Goal: Task Accomplishment & Management: Manage account settings

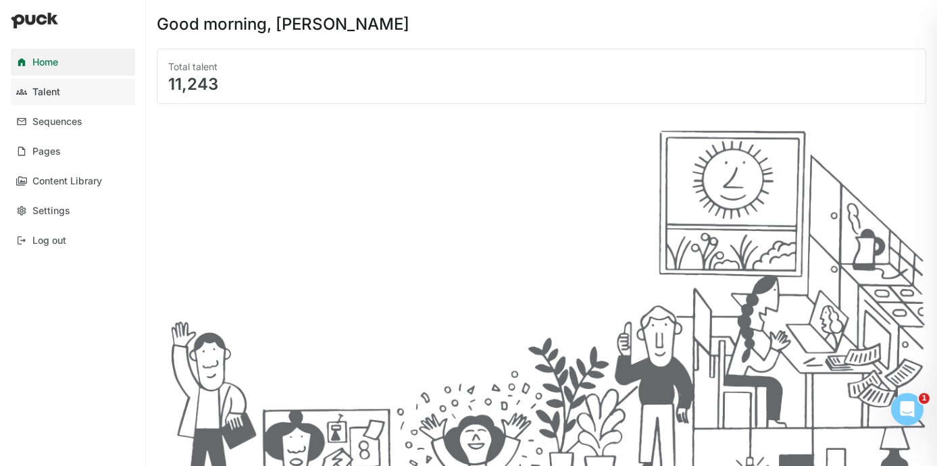
click at [53, 91] on div "Talent" at bounding box center [46, 91] width 28 height 11
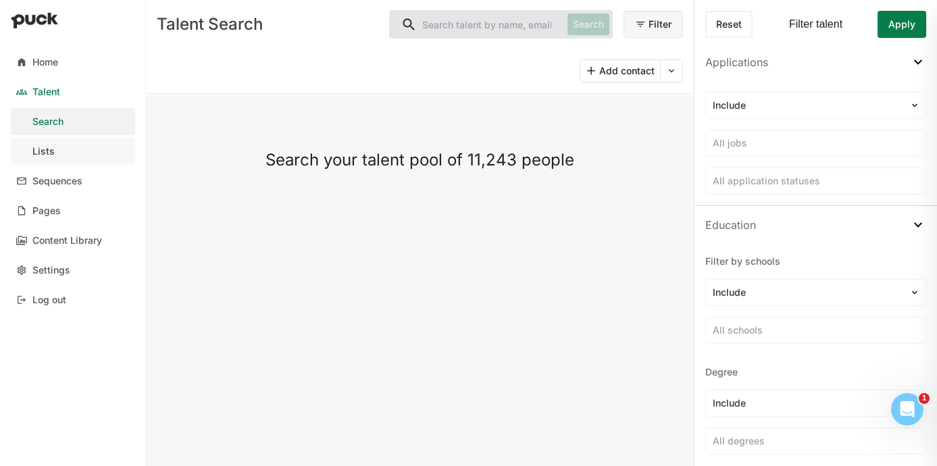
click at [70, 152] on link "Lists" at bounding box center [73, 151] width 124 height 27
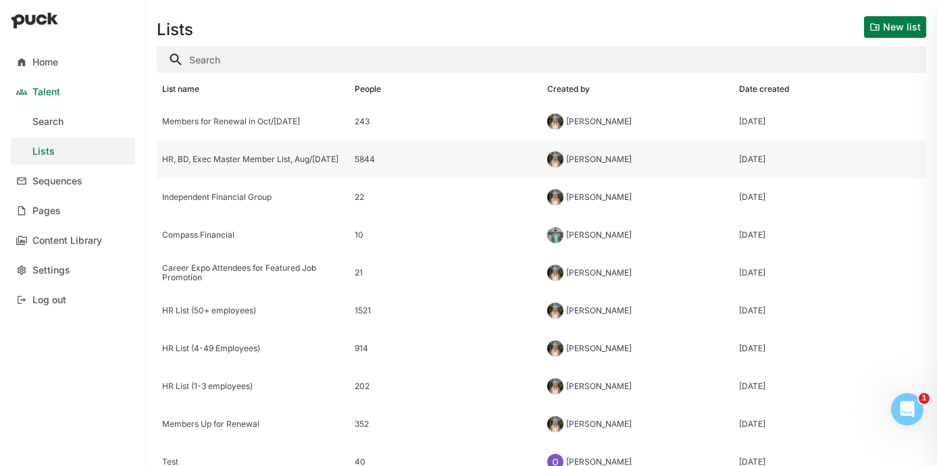
click at [249, 164] on div "HR, BD, Exec Master Member List, Aug/[DATE]" at bounding box center [253, 159] width 182 height 9
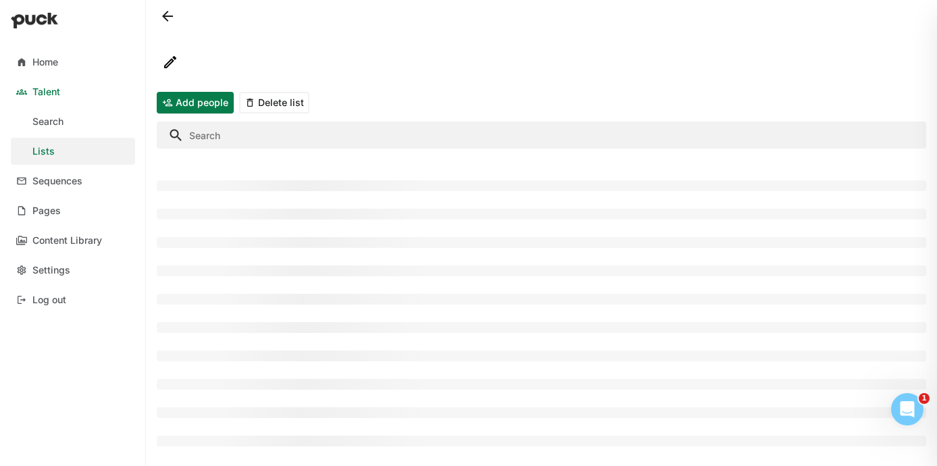
click at [217, 141] on input "Search" at bounding box center [541, 135] width 769 height 27
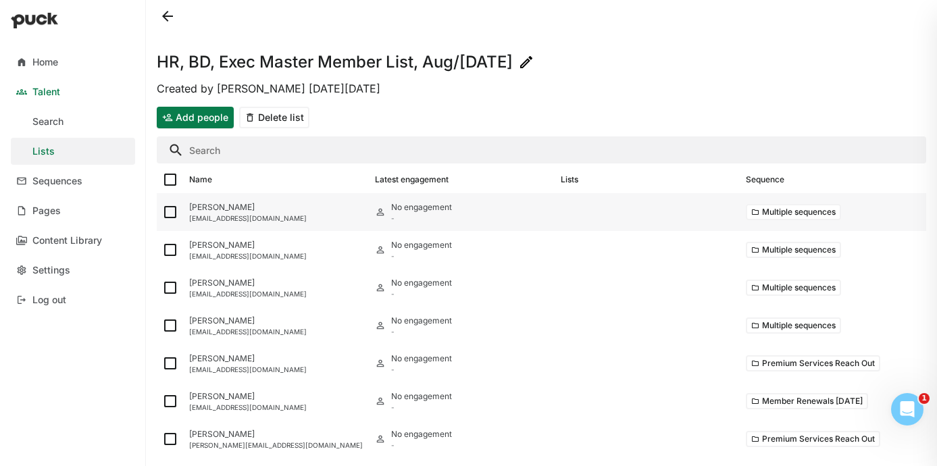
click at [168, 211] on img at bounding box center [170, 212] width 16 height 16
click at [162, 212] on input "checkbox" at bounding box center [161, 212] width 1 height 1
checkbox input "true"
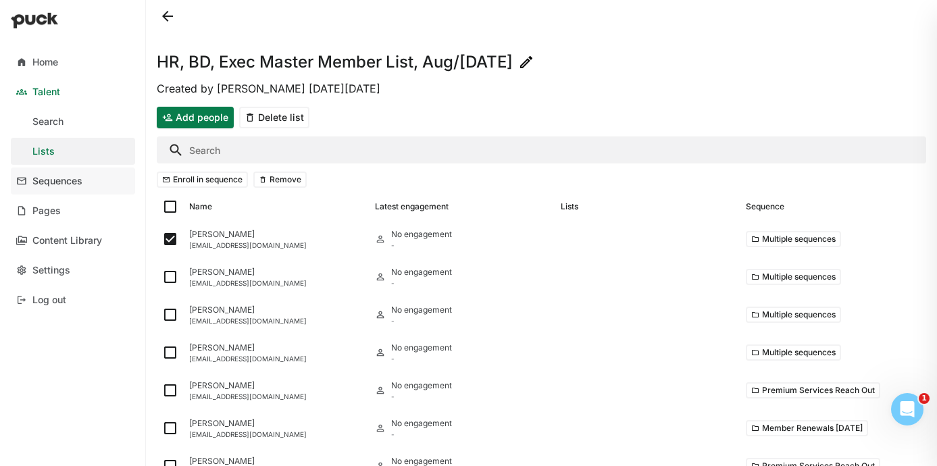
click at [68, 182] on div "Sequences" at bounding box center [57, 181] width 50 height 11
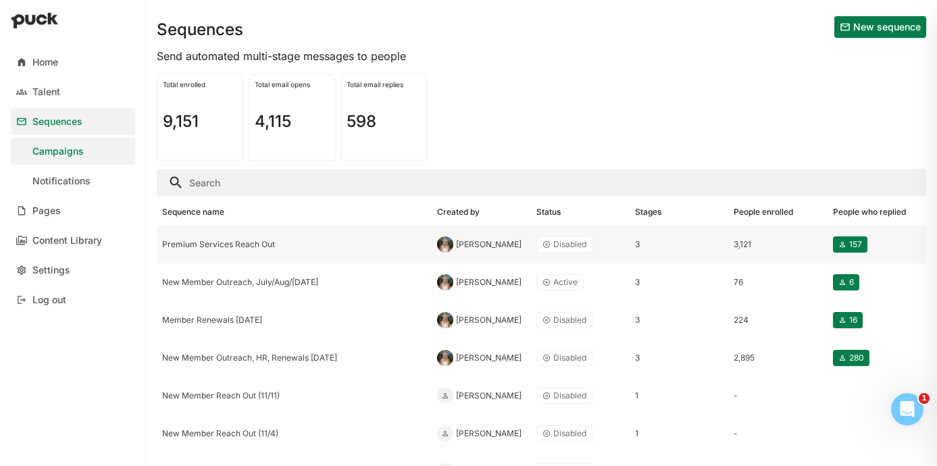
click at [250, 243] on div "Premium Services Reach Out" at bounding box center [294, 244] width 264 height 9
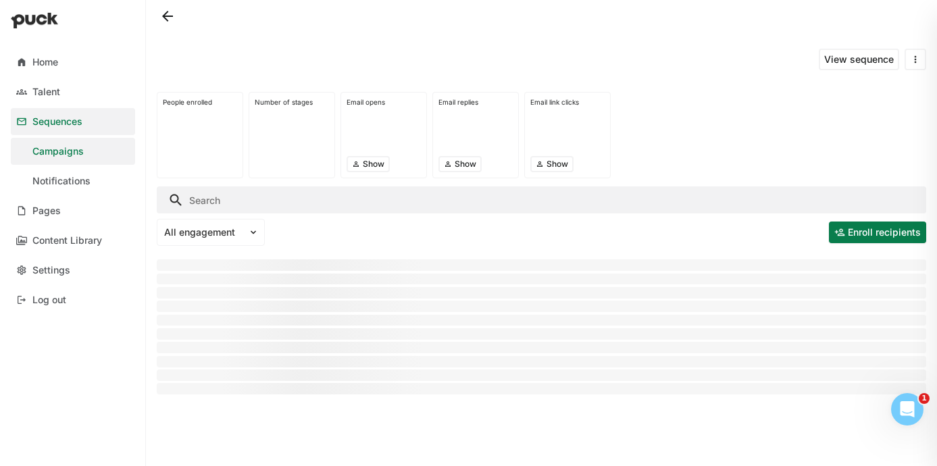
click at [216, 199] on input "Search" at bounding box center [541, 199] width 769 height 27
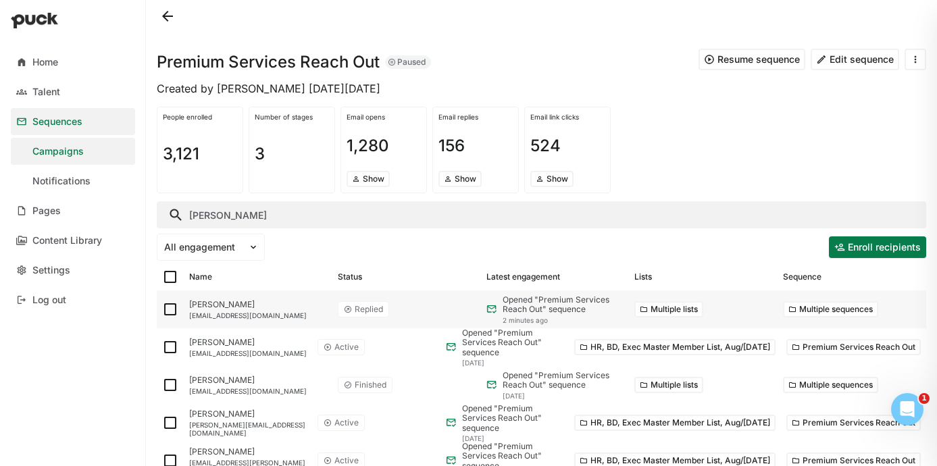
type input "[PERSON_NAME]"
click at [168, 310] on img at bounding box center [170, 309] width 16 height 16
click at [162, 310] on input "checkbox" at bounding box center [161, 309] width 1 height 1
checkbox input "true"
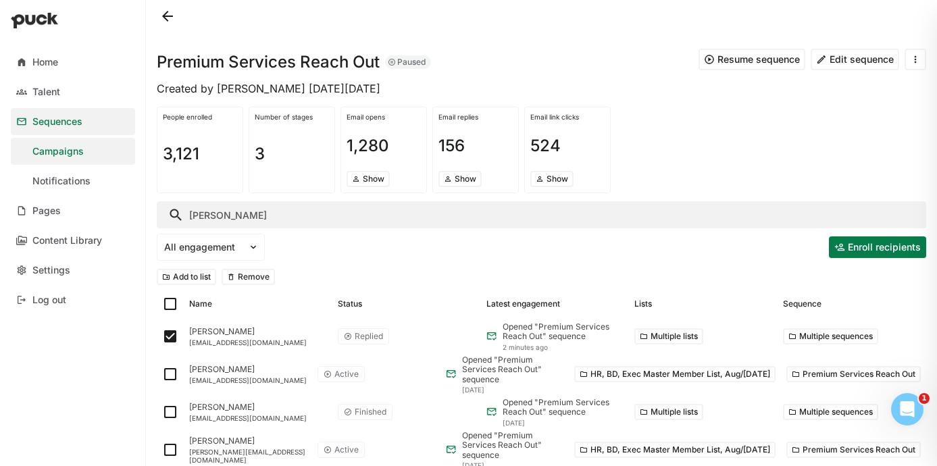
click at [257, 279] on button "Remove" at bounding box center [248, 277] width 53 height 16
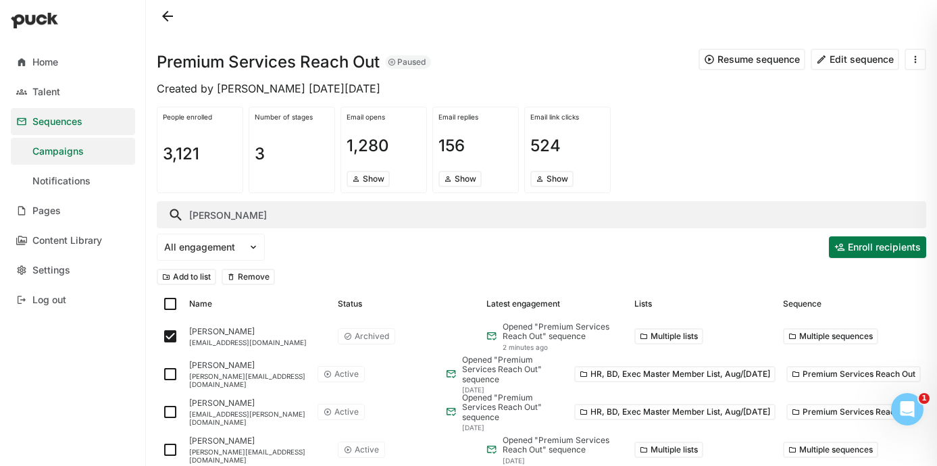
click at [465, 207] on input "[PERSON_NAME]" at bounding box center [541, 214] width 769 height 27
click at [372, 215] on input "[PERSON_NAME]" at bounding box center [541, 214] width 769 height 27
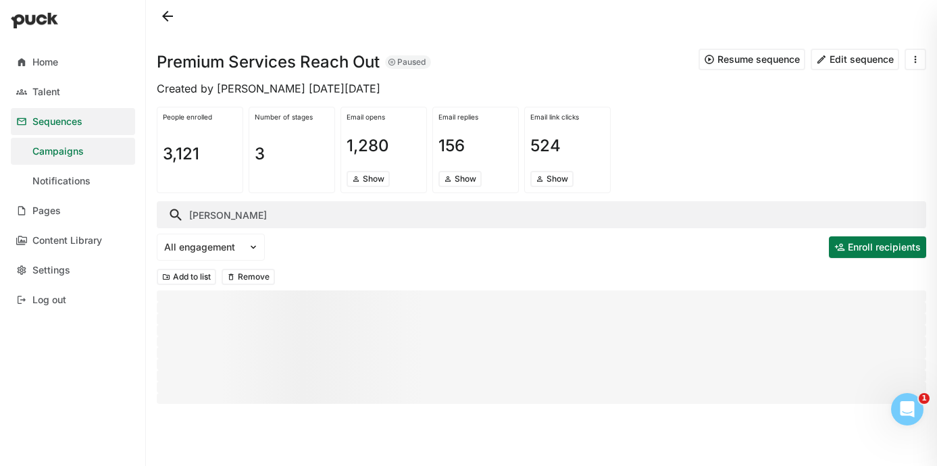
type input "[PERSON_NAME]"
click at [332, 218] on input "[PERSON_NAME]" at bounding box center [541, 214] width 769 height 27
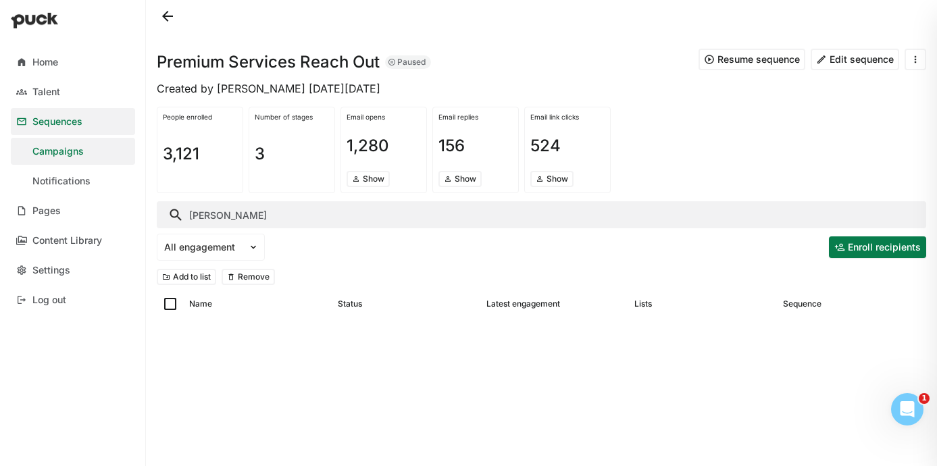
click at [341, 220] on input "[PERSON_NAME]" at bounding box center [541, 214] width 769 height 27
click at [350, 220] on input "[PERSON_NAME]" at bounding box center [541, 214] width 769 height 27
